Goal: Find specific page/section

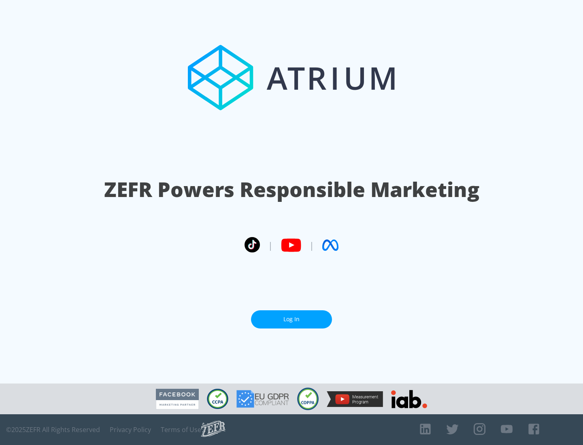
click at [292, 319] on link "Log In" at bounding box center [291, 320] width 81 height 18
